Goal: Find specific page/section: Find specific page/section

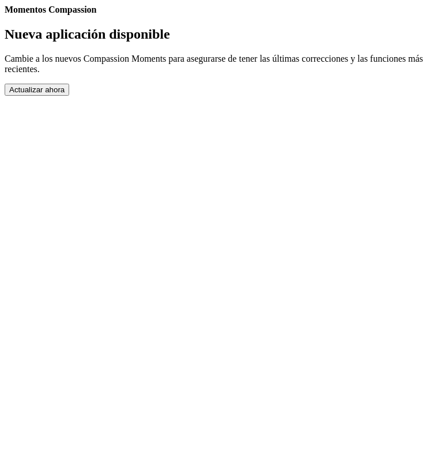
click at [69, 96] on button "Actualizar ahora" at bounding box center [37, 90] width 65 height 12
